Goal: Purchase product/service

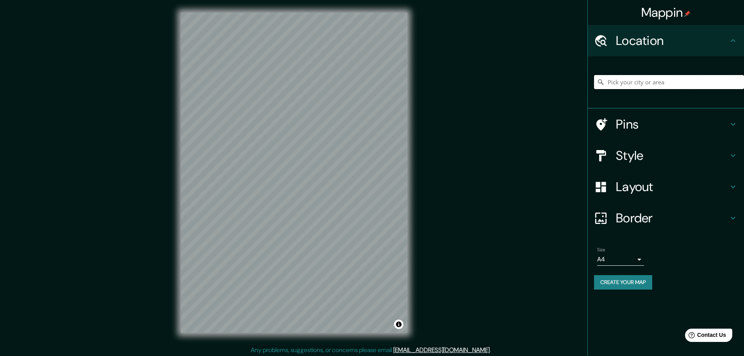
click at [646, 86] on input "Pick your city or area" at bounding box center [669, 82] width 150 height 14
click at [710, 123] on h4 "Pins" at bounding box center [672, 124] width 113 height 16
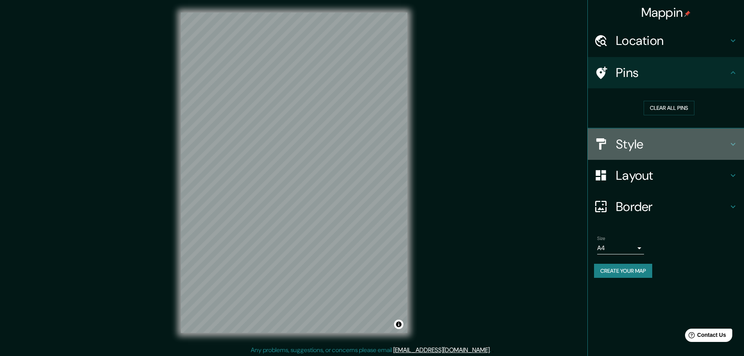
click at [707, 133] on div "Style" at bounding box center [666, 144] width 156 height 31
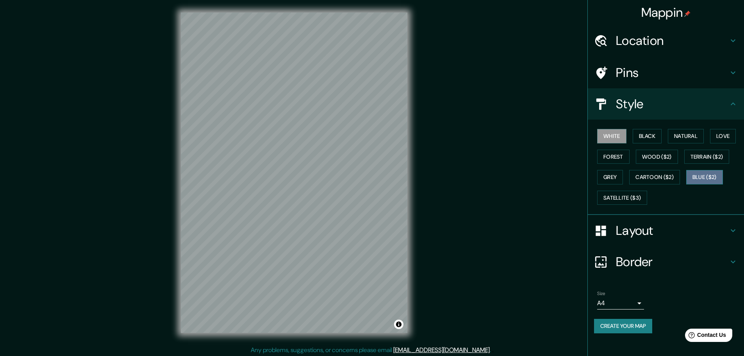
click at [701, 177] on button "Blue ($2)" at bounding box center [705, 177] width 37 height 14
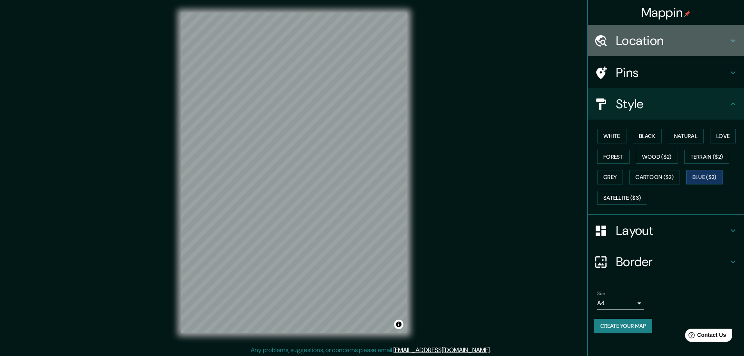
click at [652, 41] on h4 "Location" at bounding box center [672, 41] width 113 height 16
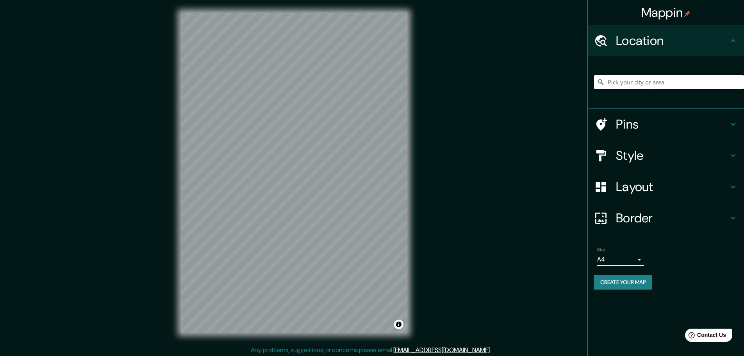
click at [647, 77] on input "Pick your city or area" at bounding box center [669, 82] width 150 height 14
paste input "N-232, km 367, 26510 [GEOGRAPHIC_DATA], [GEOGRAPHIC_DATA]"
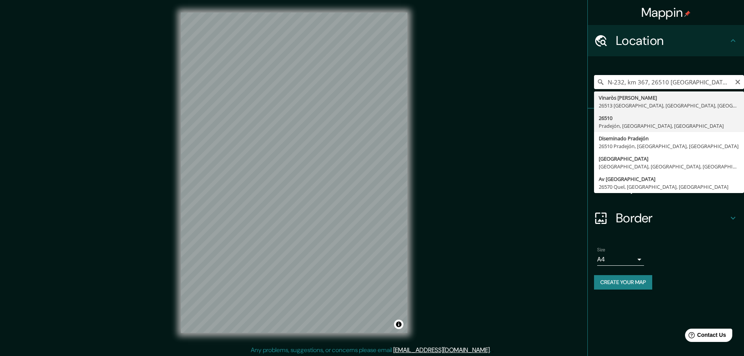
type input "26510, Pradejón, [GEOGRAPHIC_DATA], [GEOGRAPHIC_DATA]"
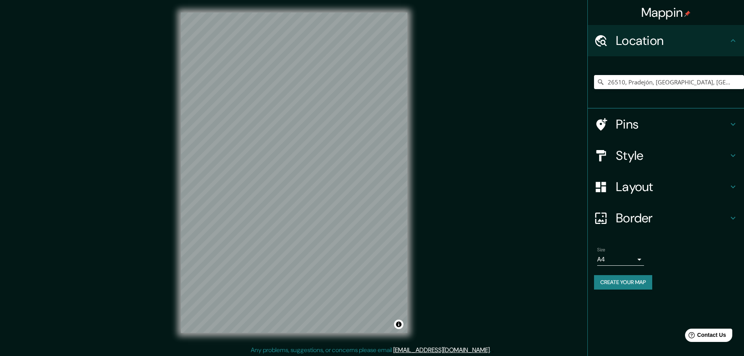
click at [720, 146] on div "Style" at bounding box center [666, 155] width 156 height 31
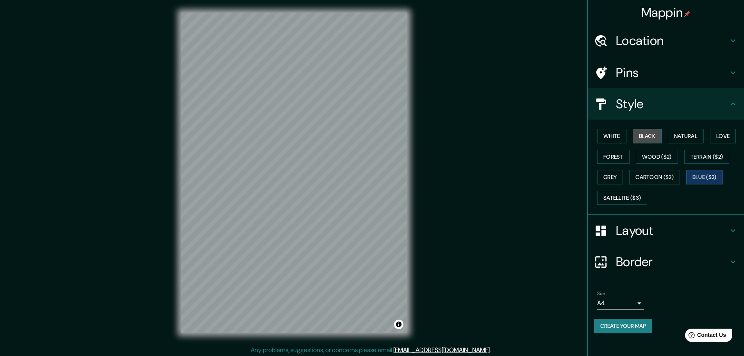
click at [660, 141] on button "Black" at bounding box center [647, 136] width 29 height 14
click at [612, 133] on button "White" at bounding box center [611, 136] width 29 height 14
